Goal: Information Seeking & Learning: Learn about a topic

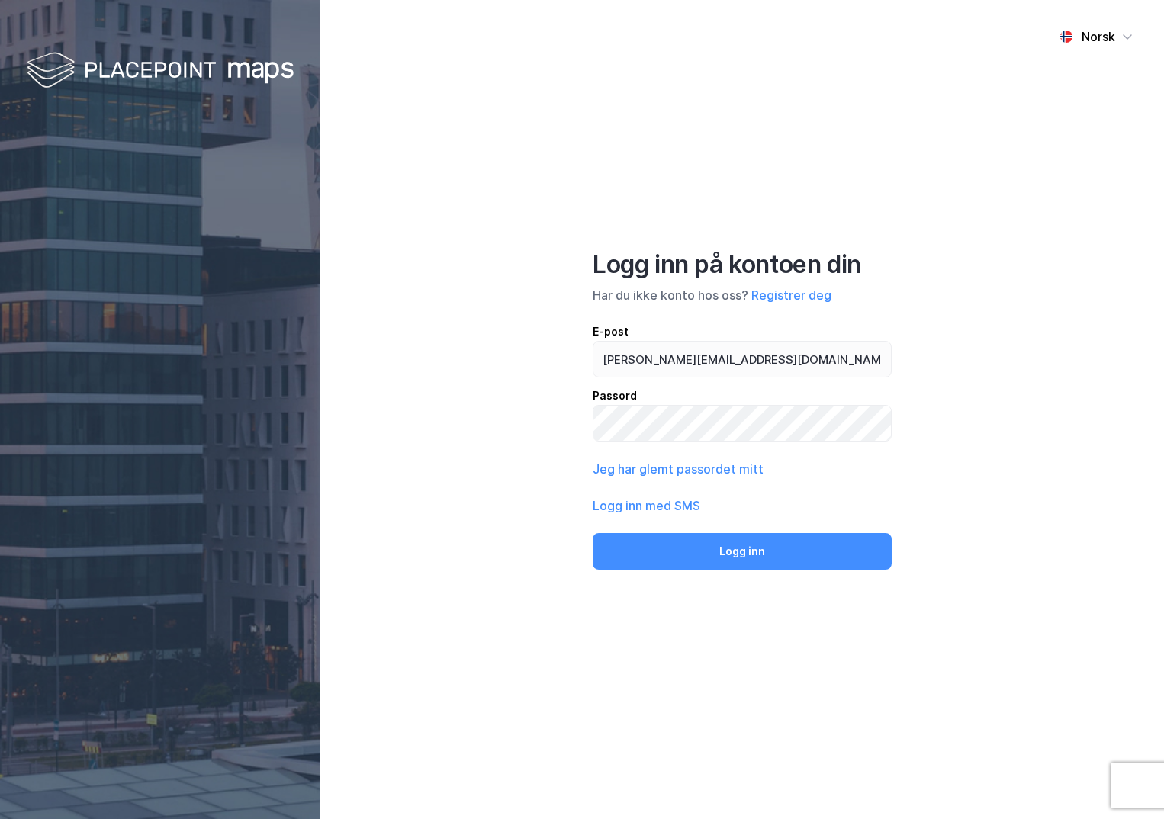
type input "[PERSON_NAME][EMAIL_ADDRESS][DOMAIN_NAME]"
click at [593, 533] on button "Logg inn" at bounding box center [742, 551] width 299 height 37
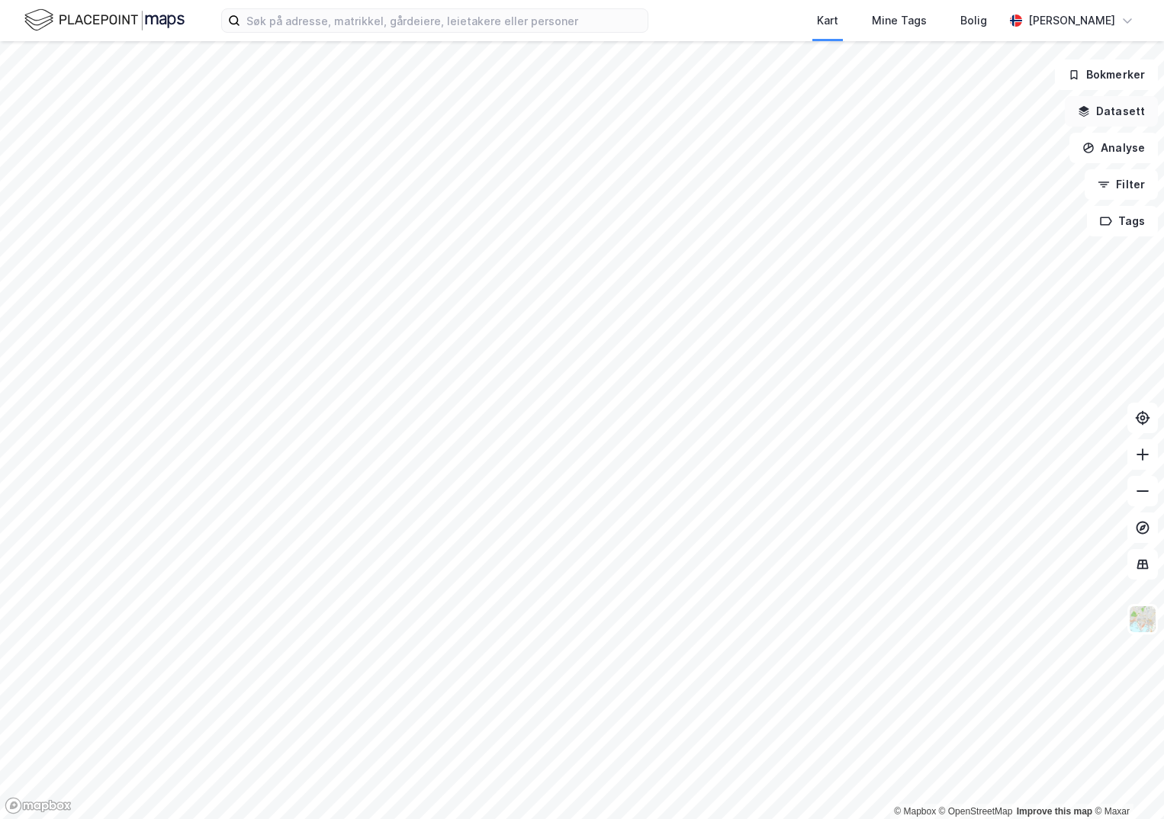
click at [1096, 110] on button "Datasett" at bounding box center [1111, 111] width 93 height 31
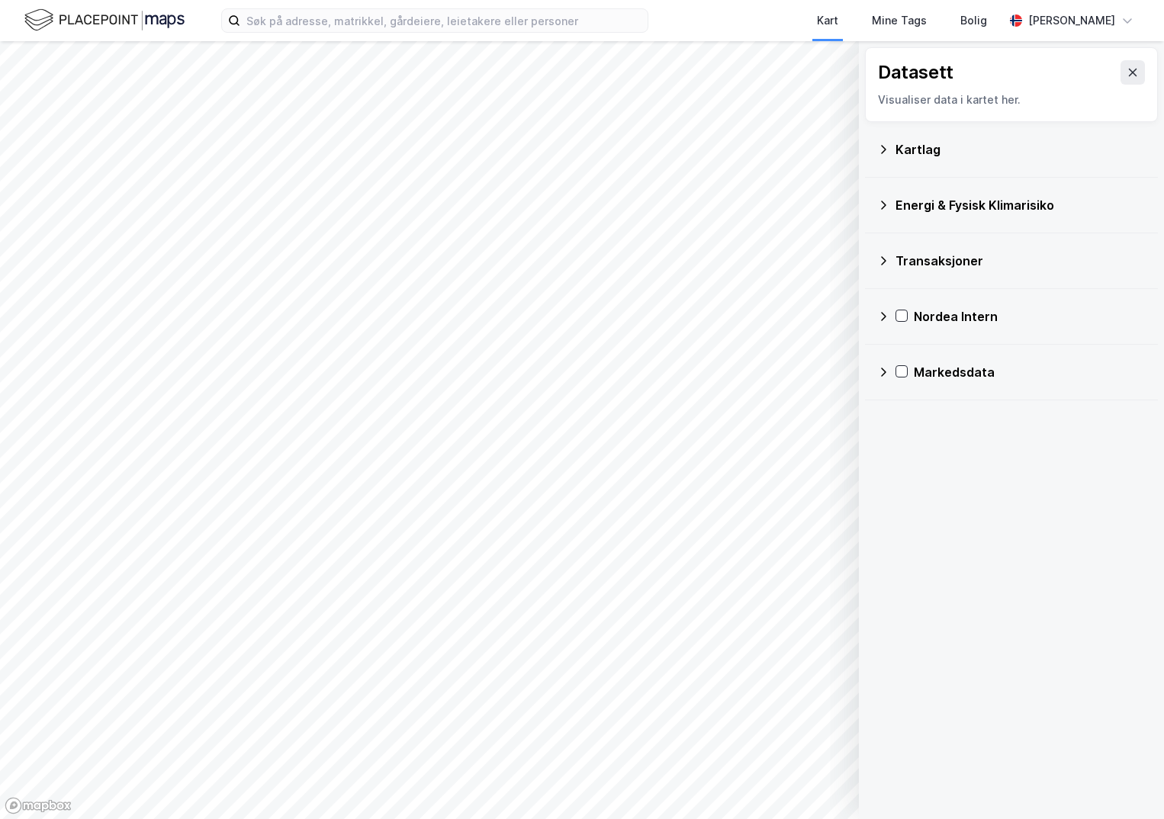
click at [922, 156] on div "Kartlag" at bounding box center [1021, 149] width 250 height 18
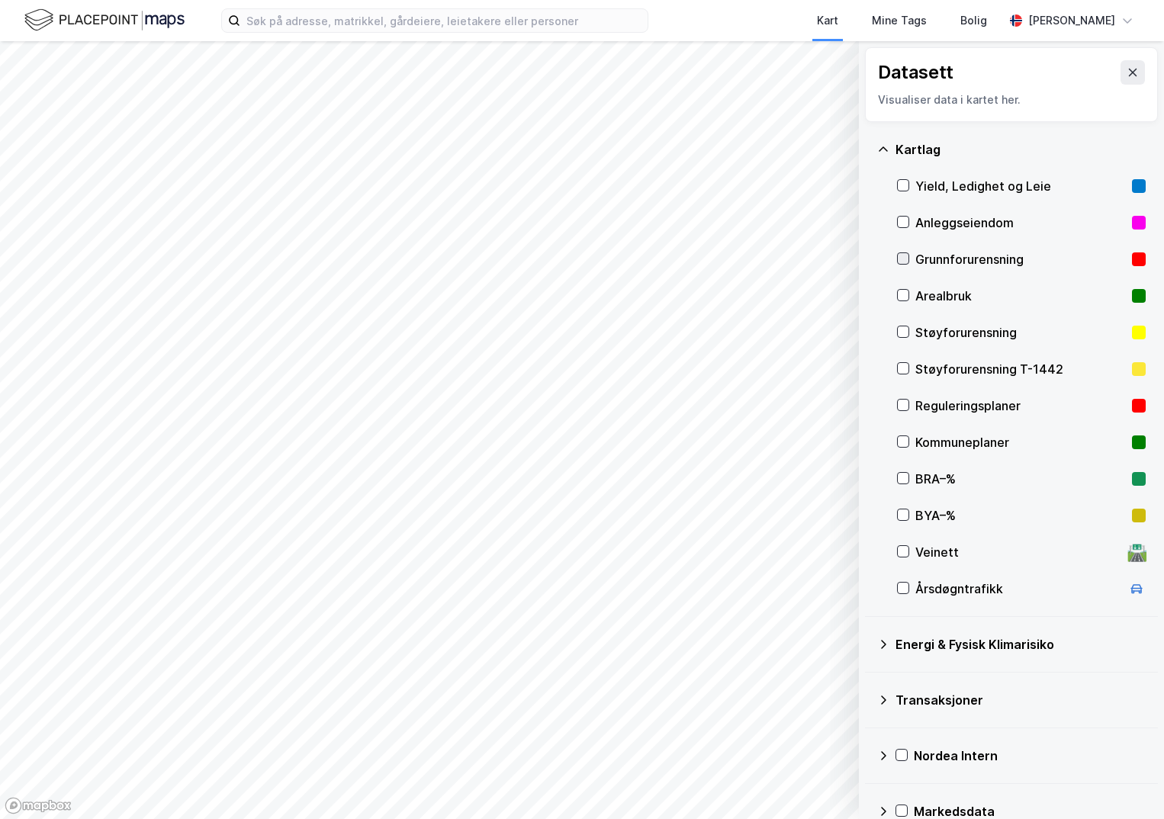
click at [905, 260] on icon at bounding box center [903, 258] width 11 height 11
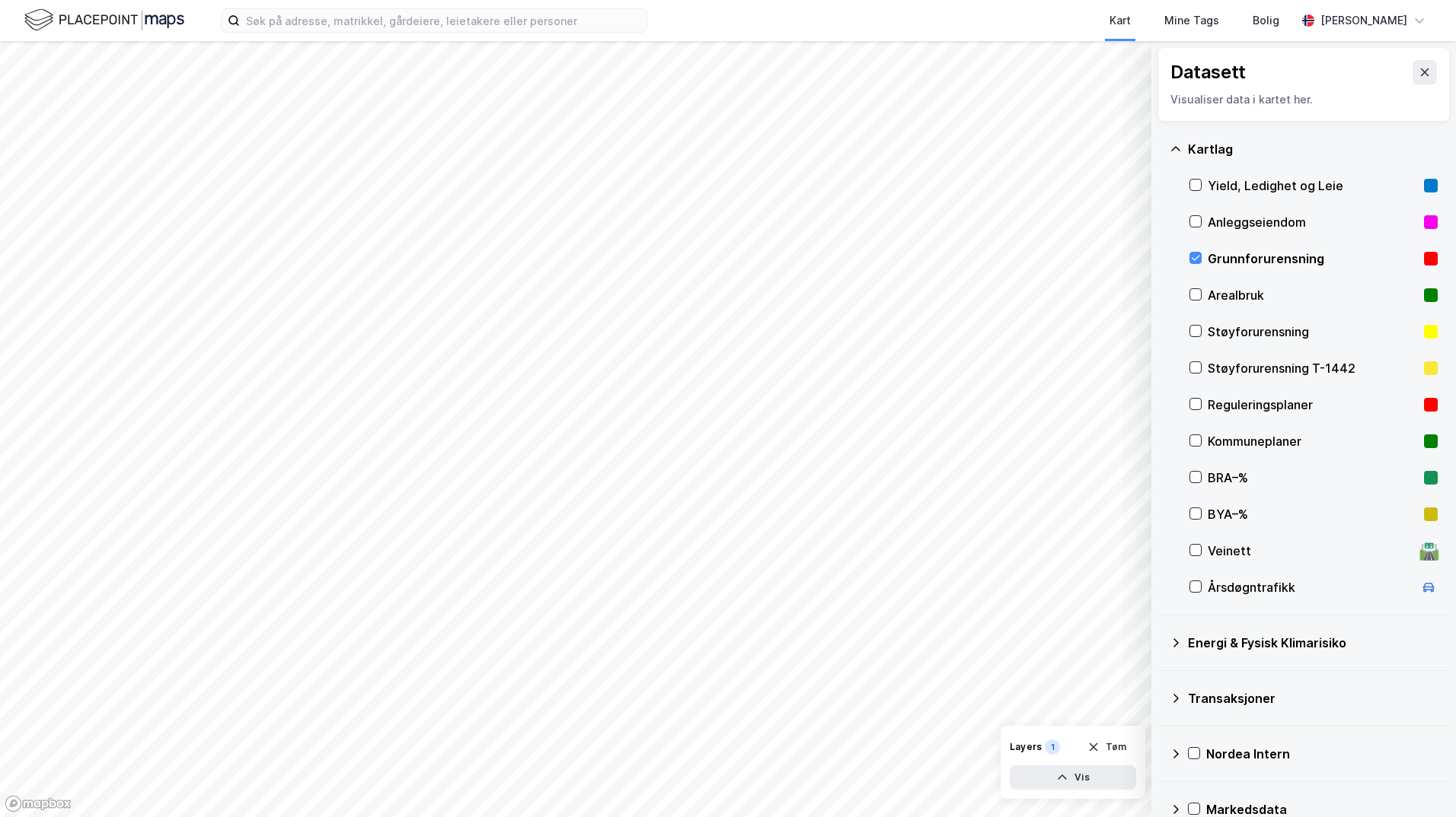
scroll to position [27, 0]
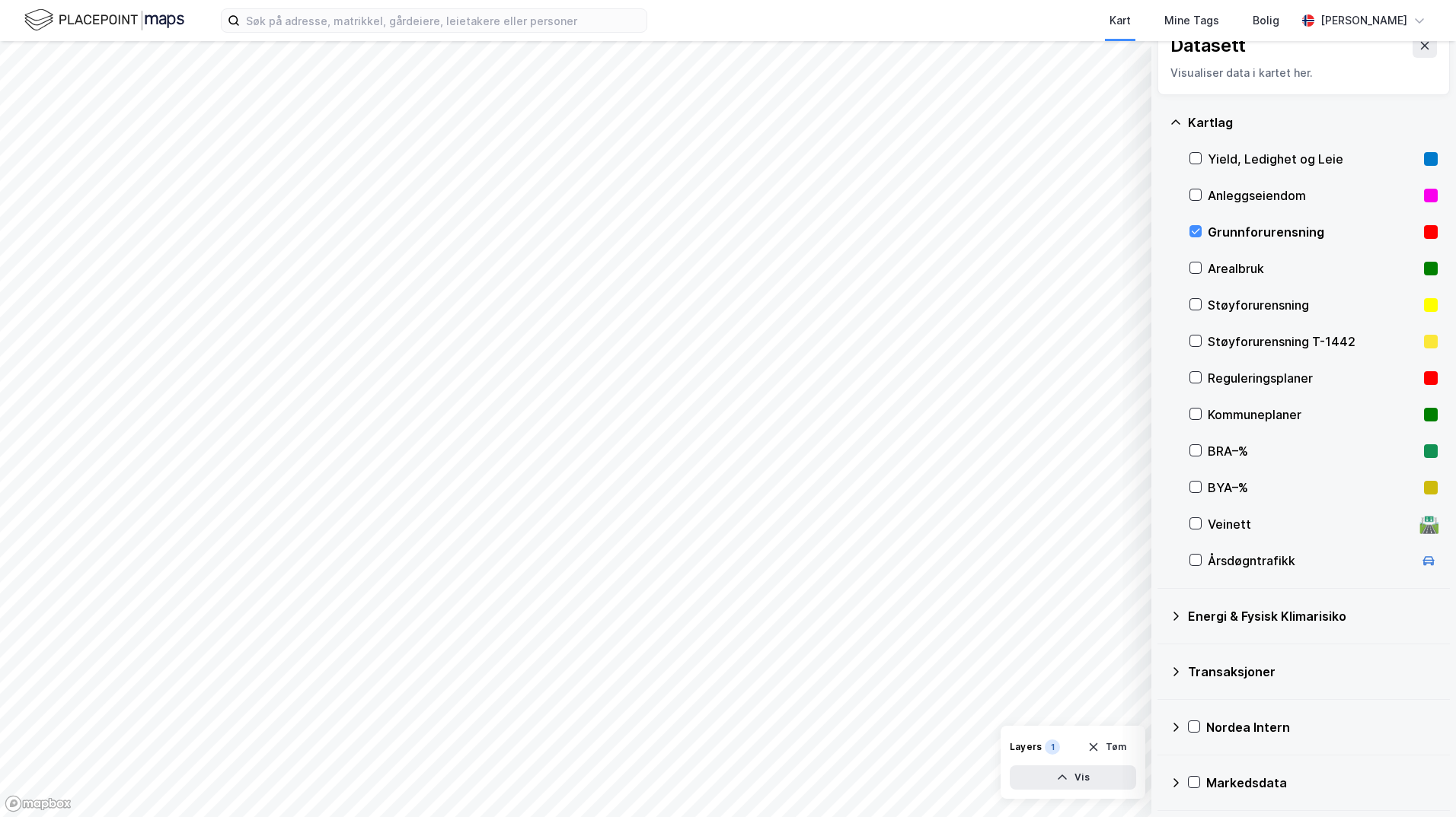
click at [1161, 618] on icon at bounding box center [1176, 616] width 12 height 12
click at [1161, 653] on icon at bounding box center [1213, 651] width 11 height 11
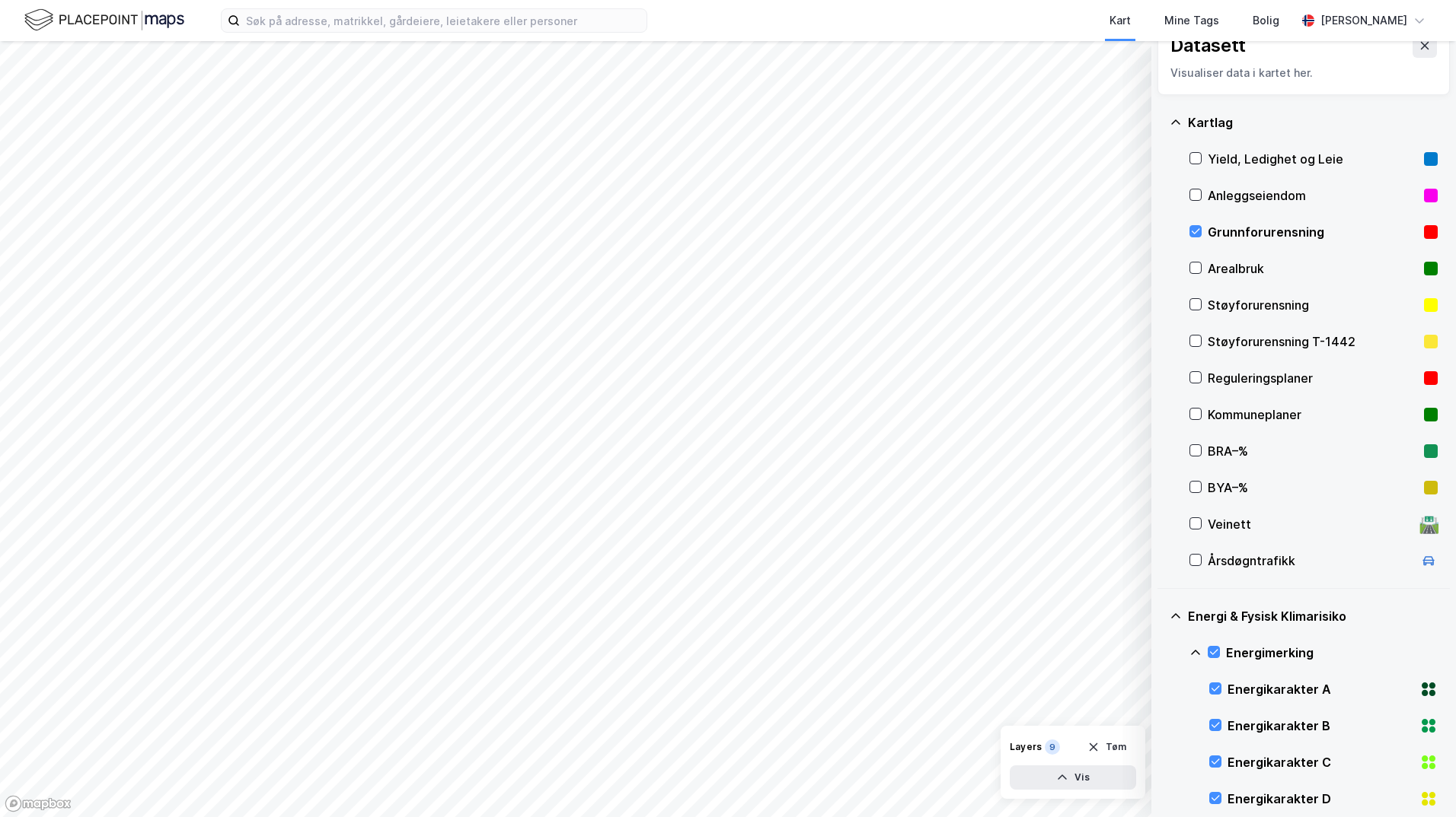
click at [1161, 649] on icon at bounding box center [1196, 652] width 12 height 12
click at [1161, 724] on icon at bounding box center [1213, 725] width 8 height 5
click at [1161, 724] on icon at bounding box center [1195, 725] width 9 height 5
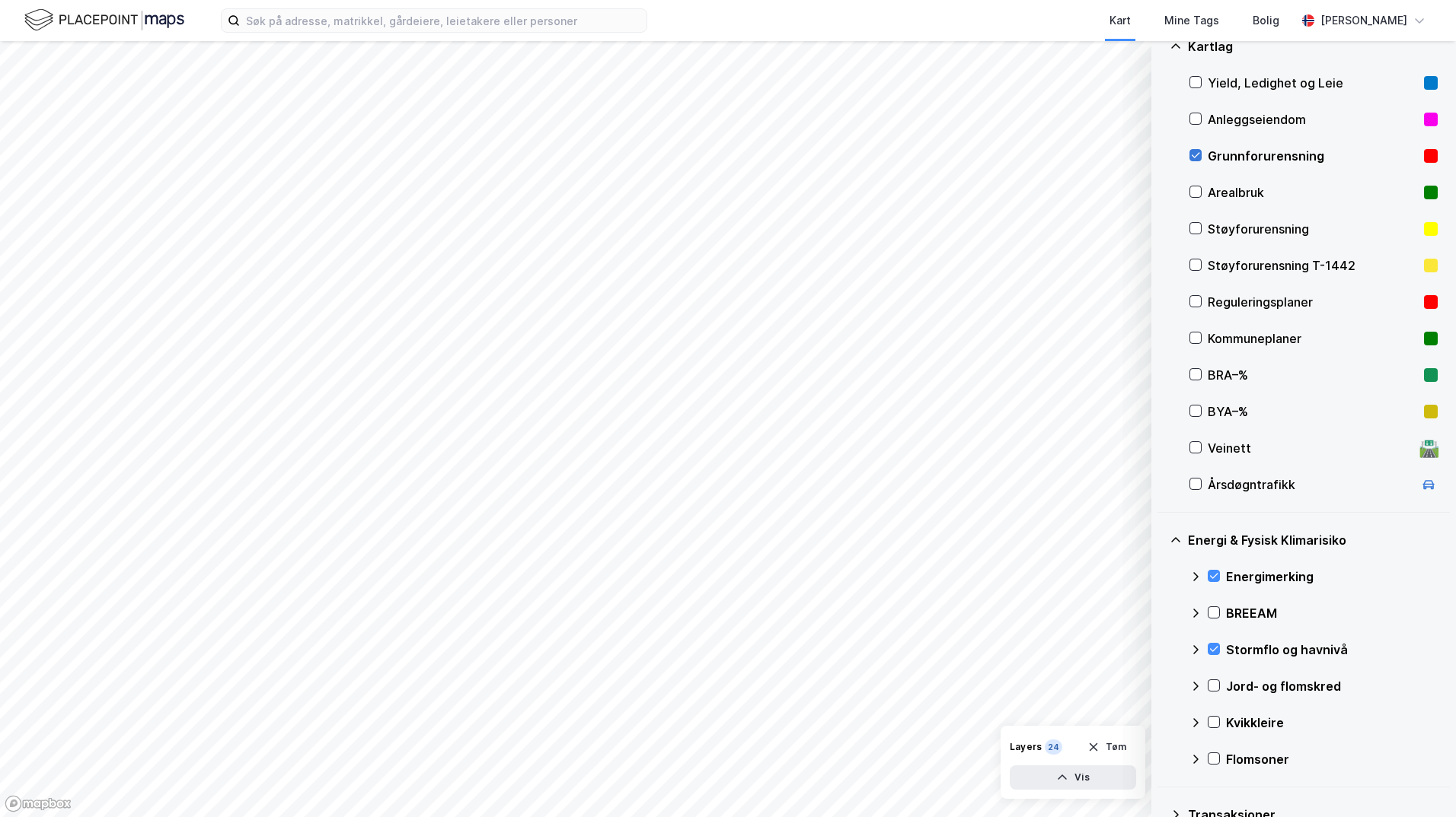
click at [1161, 153] on icon at bounding box center [1195, 155] width 11 height 11
click at [1161, 226] on icon at bounding box center [1195, 228] width 11 height 11
click at [1161, 155] on icon at bounding box center [1196, 155] width 8 height 5
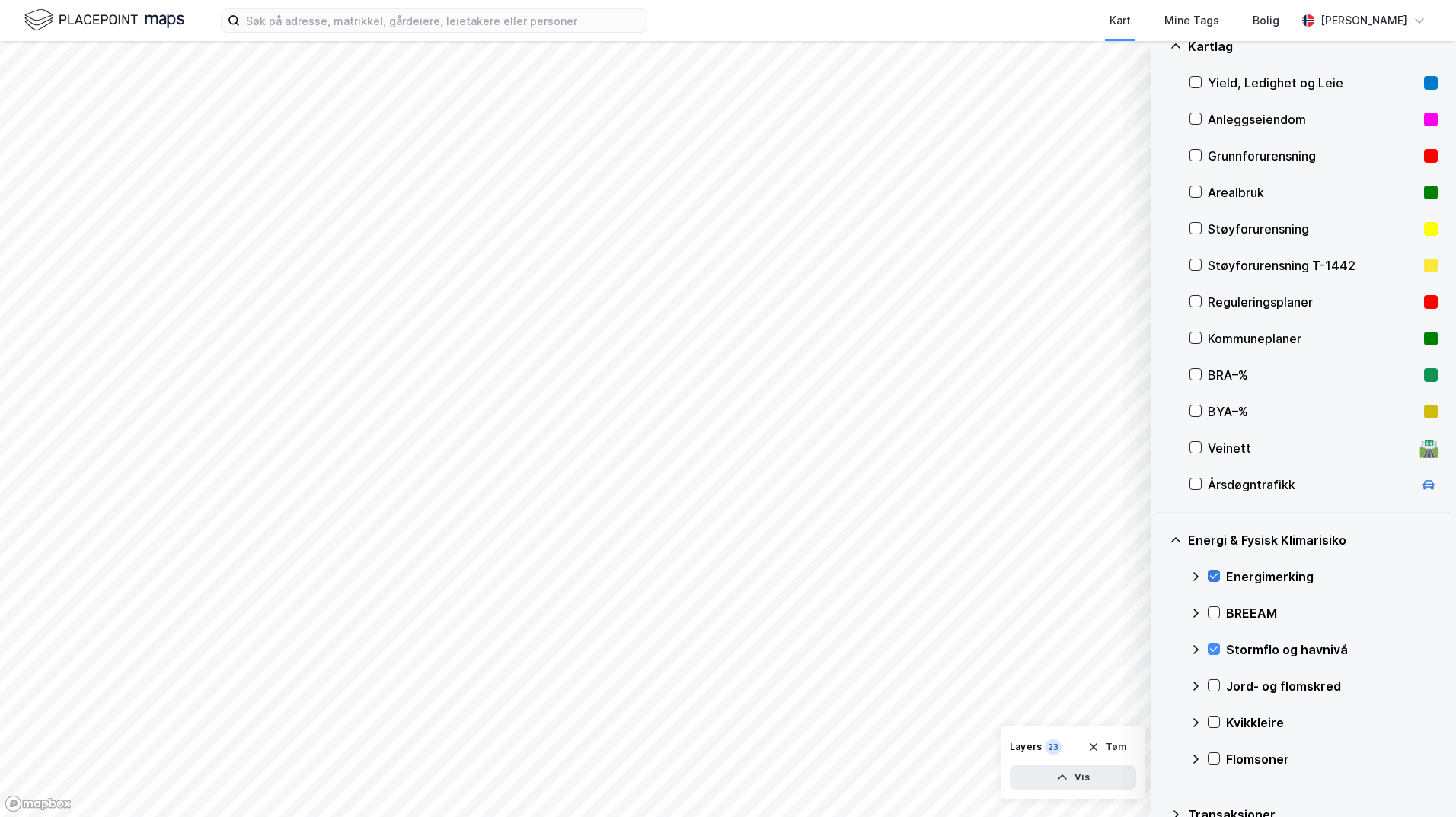
click at [1161, 576] on icon at bounding box center [1213, 576] width 11 height 11
click at [1161, 650] on icon at bounding box center [1213, 648] width 8 height 5
click at [369, 16] on input at bounding box center [442, 20] width 406 height 23
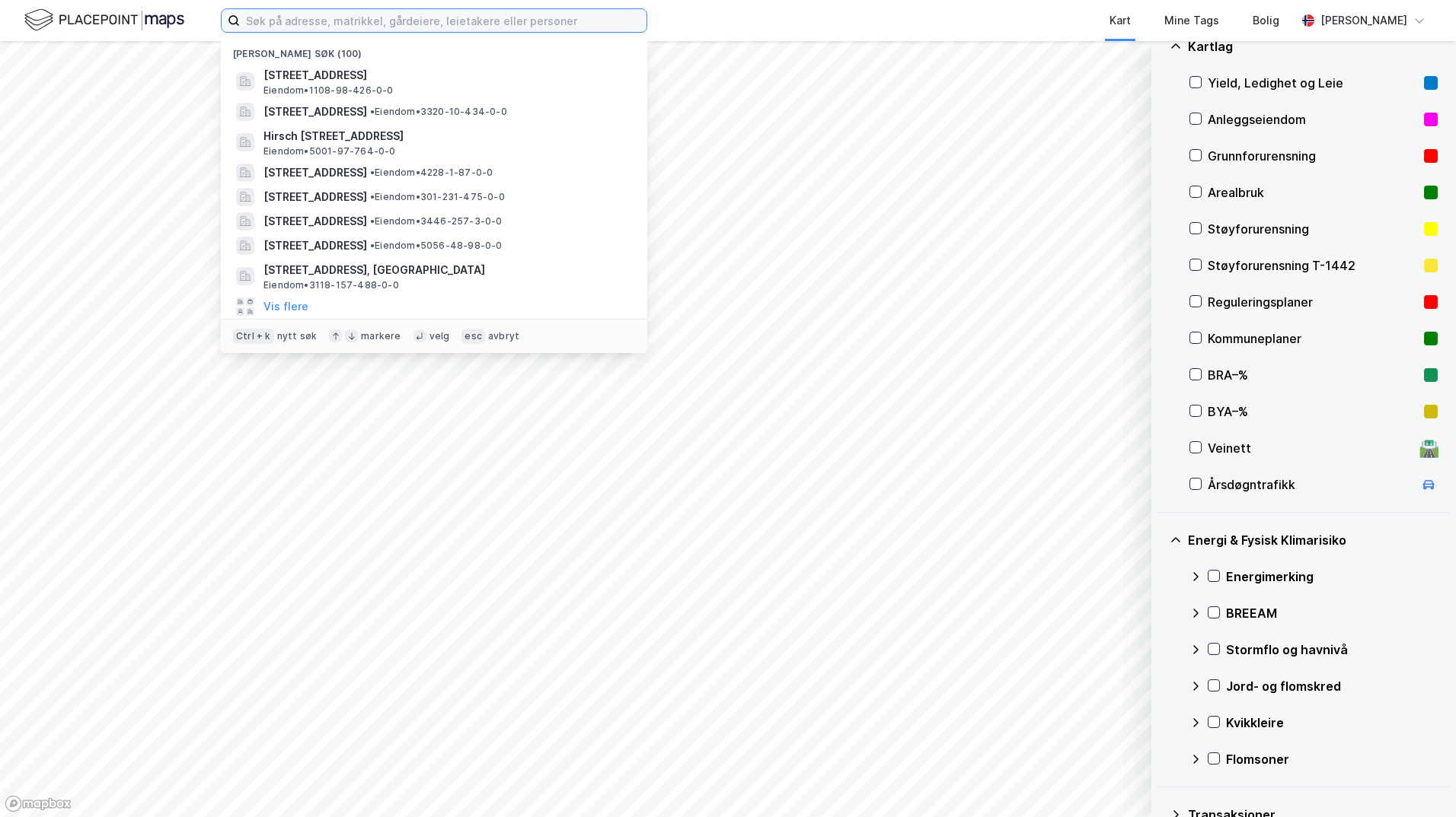
paste input "5501-118/1780/0/70"
type input "5501-118/1780/0/70"
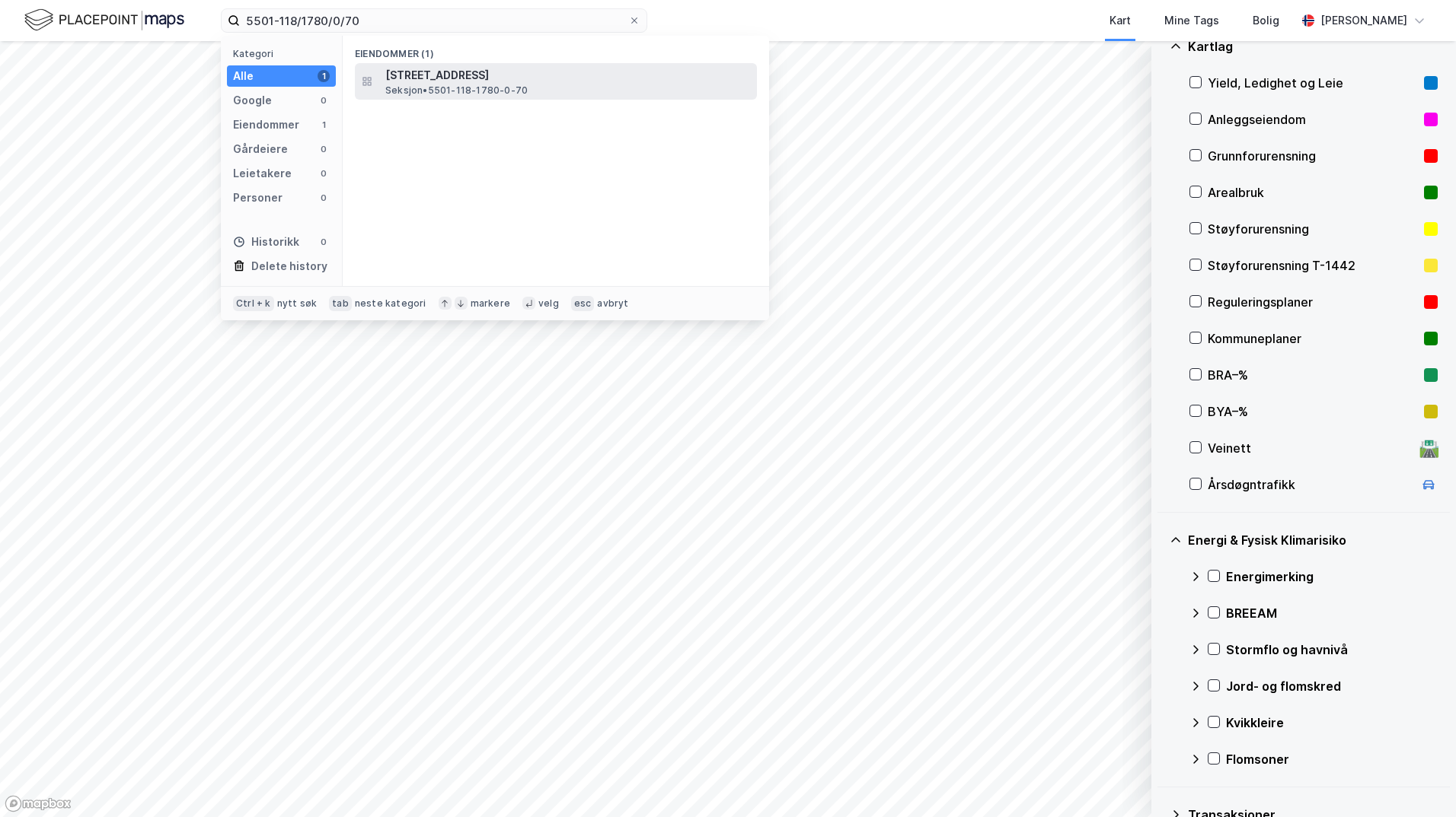
click at [448, 81] on span "[STREET_ADDRESS]" at bounding box center [568, 75] width 365 height 18
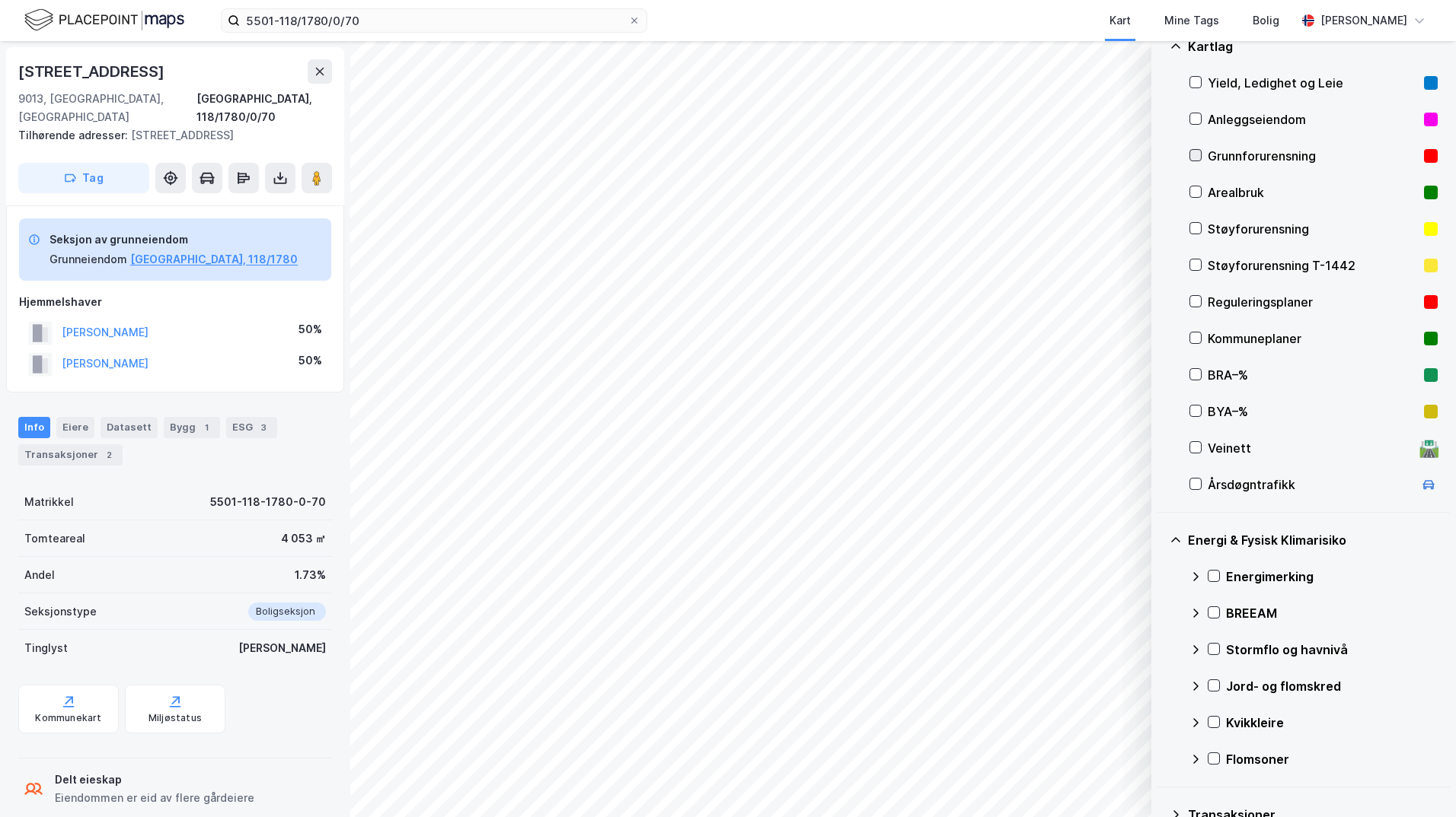
click at [1161, 158] on icon at bounding box center [1195, 155] width 11 height 11
click at [1161, 573] on icon at bounding box center [1213, 576] width 11 height 11
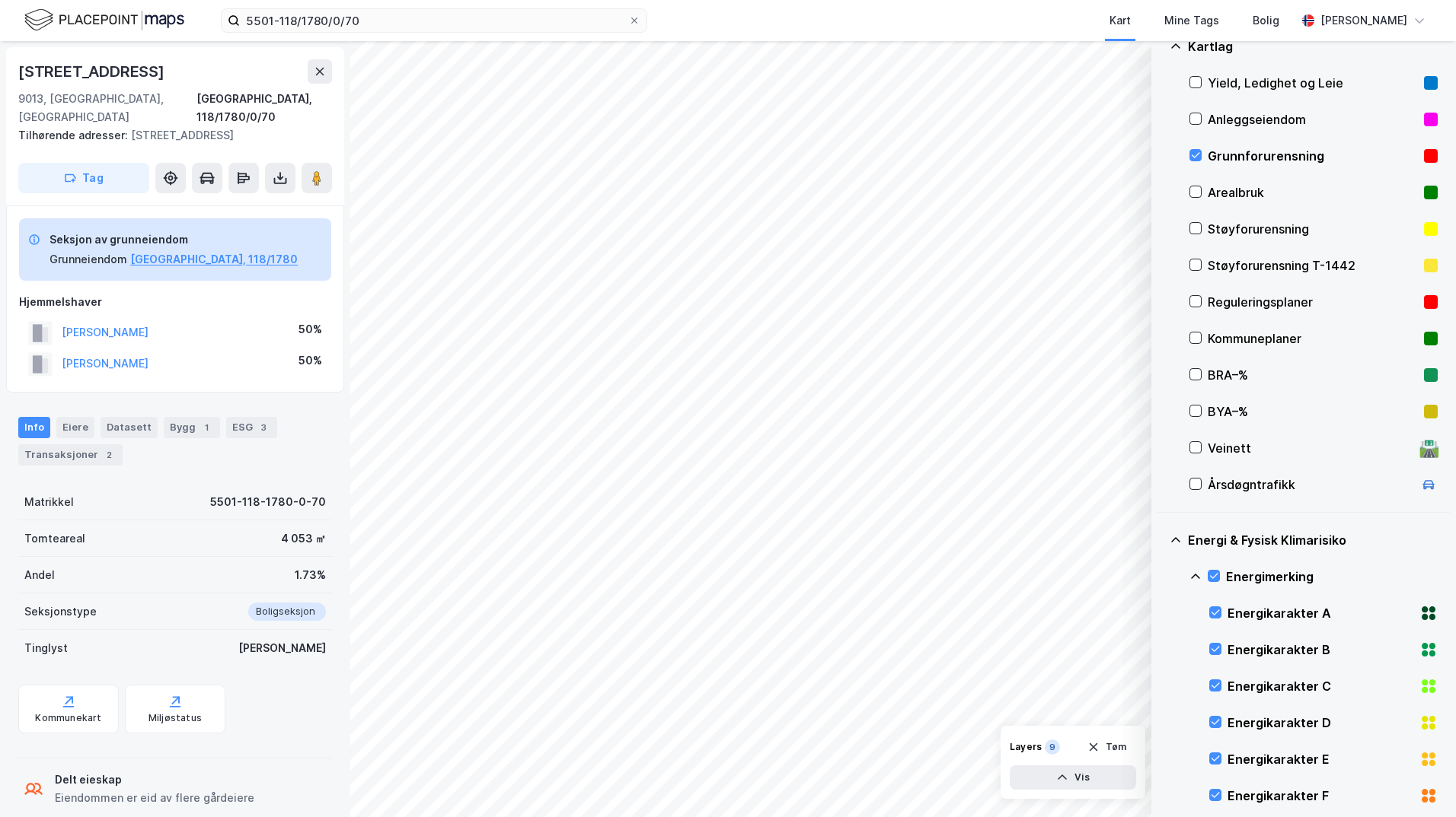
click at [1161, 574] on icon at bounding box center [1196, 577] width 12 height 12
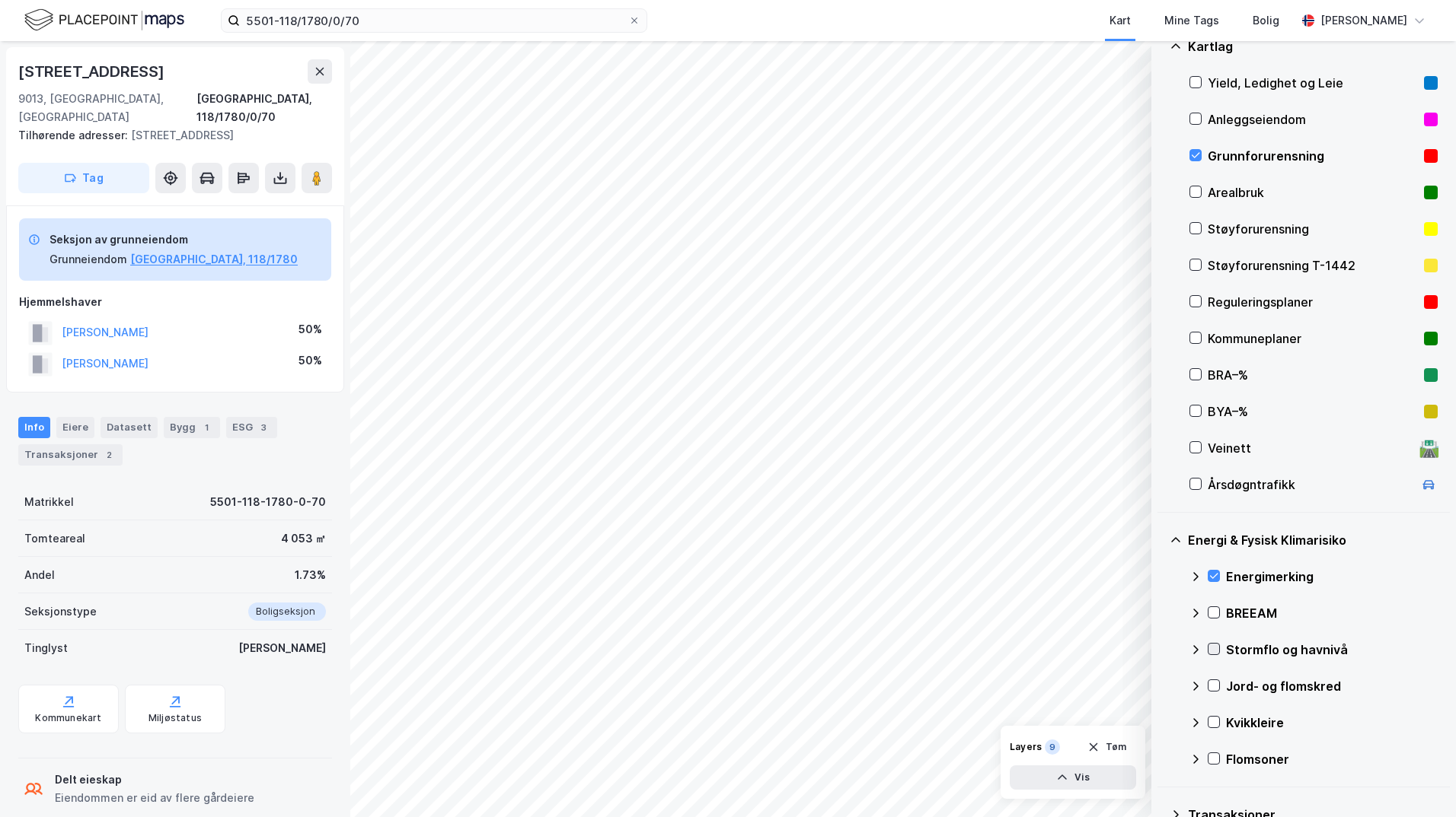
click at [1161, 647] on icon at bounding box center [1213, 648] width 11 height 11
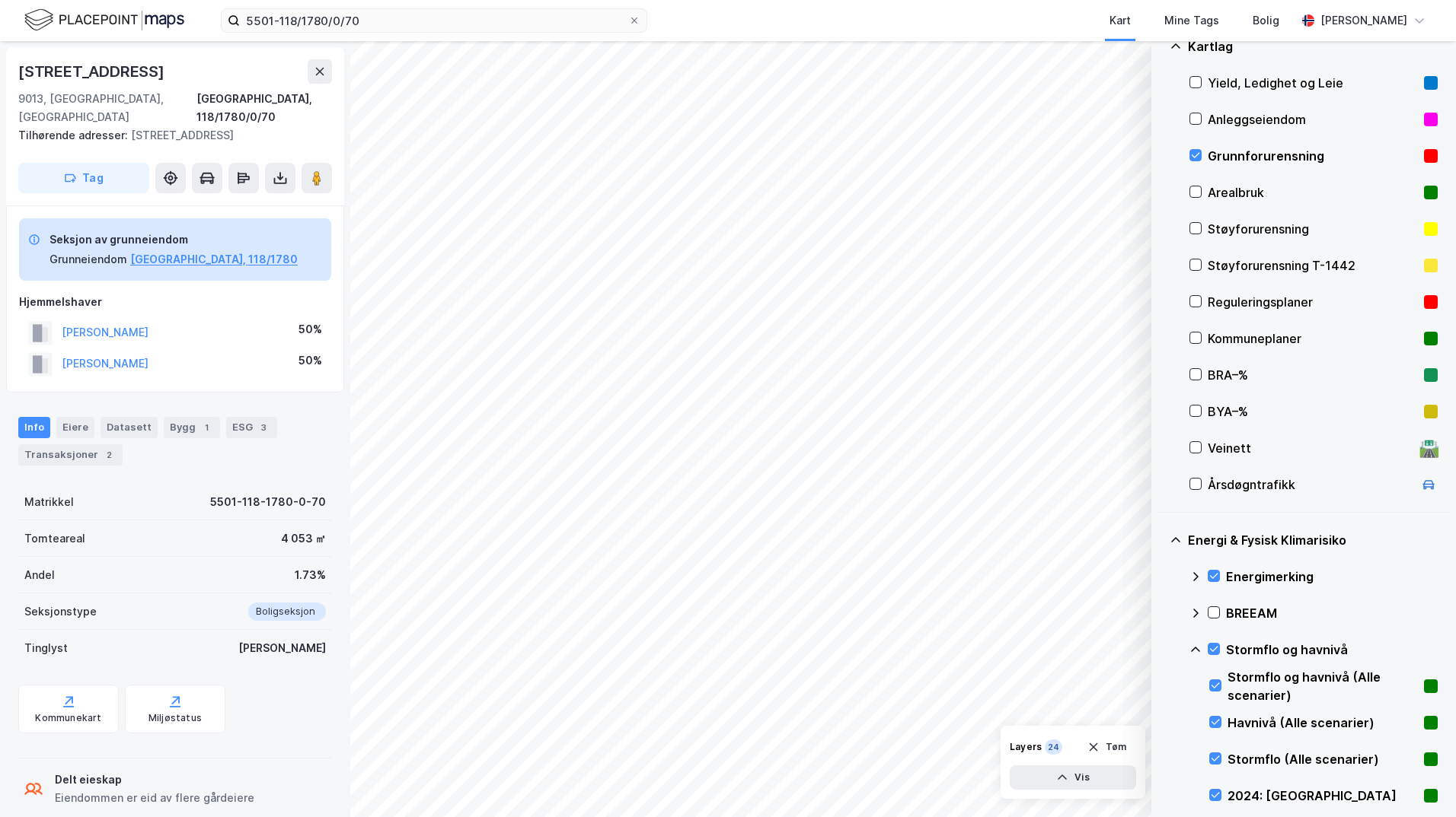
click at [1161, 650] on icon at bounding box center [1196, 649] width 12 height 12
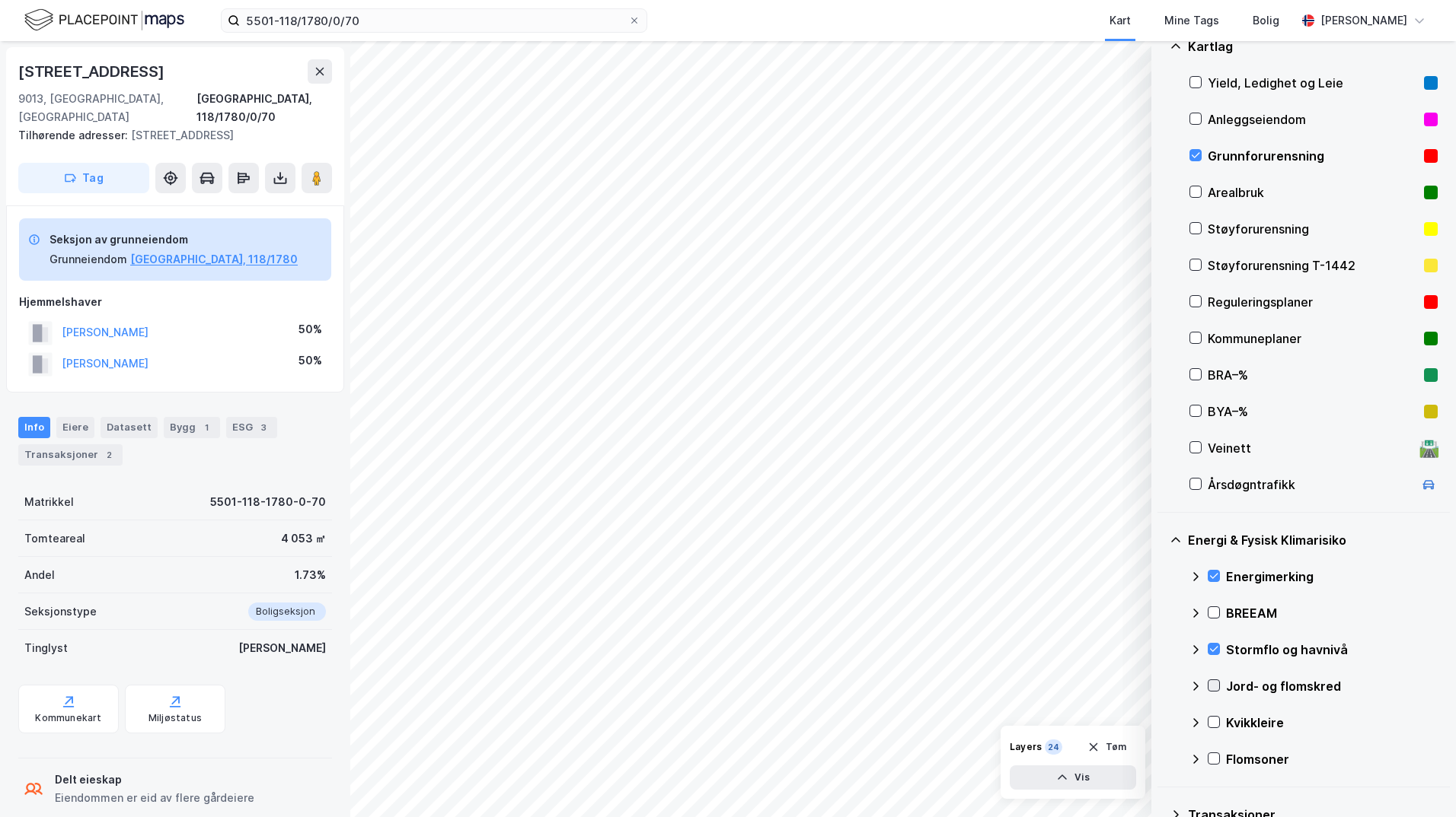
click at [1161, 682] on icon at bounding box center [1213, 685] width 11 height 11
click at [1161, 687] on icon at bounding box center [1196, 686] width 12 height 12
click at [1161, 724] on icon at bounding box center [1213, 722] width 11 height 11
click at [1161, 723] on icon at bounding box center [1195, 722] width 9 height 5
click at [1161, 759] on icon at bounding box center [1213, 758] width 11 height 11
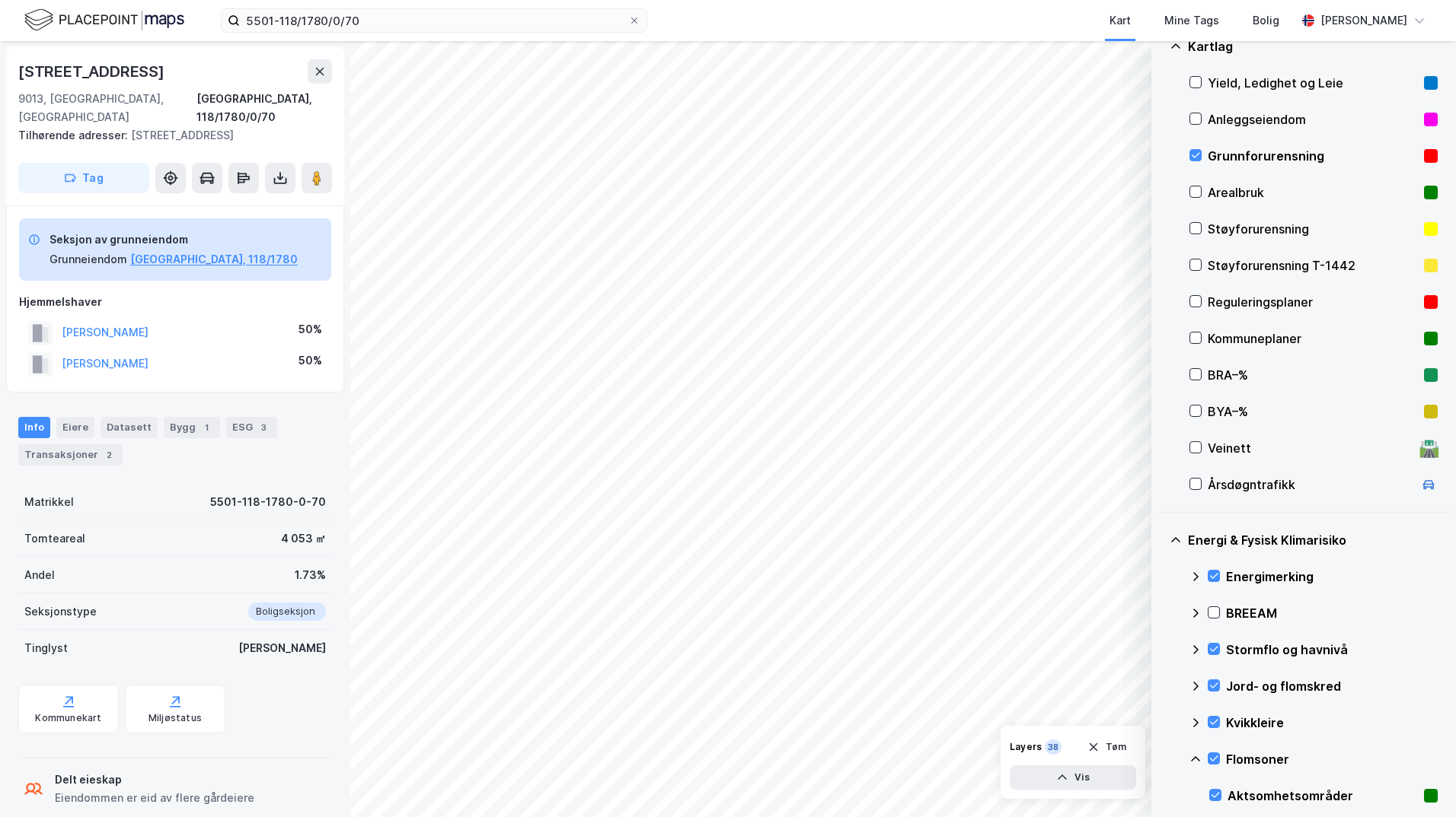
click at [1161, 761] on icon at bounding box center [1196, 759] width 12 height 12
